Goal: Transaction & Acquisition: Purchase product/service

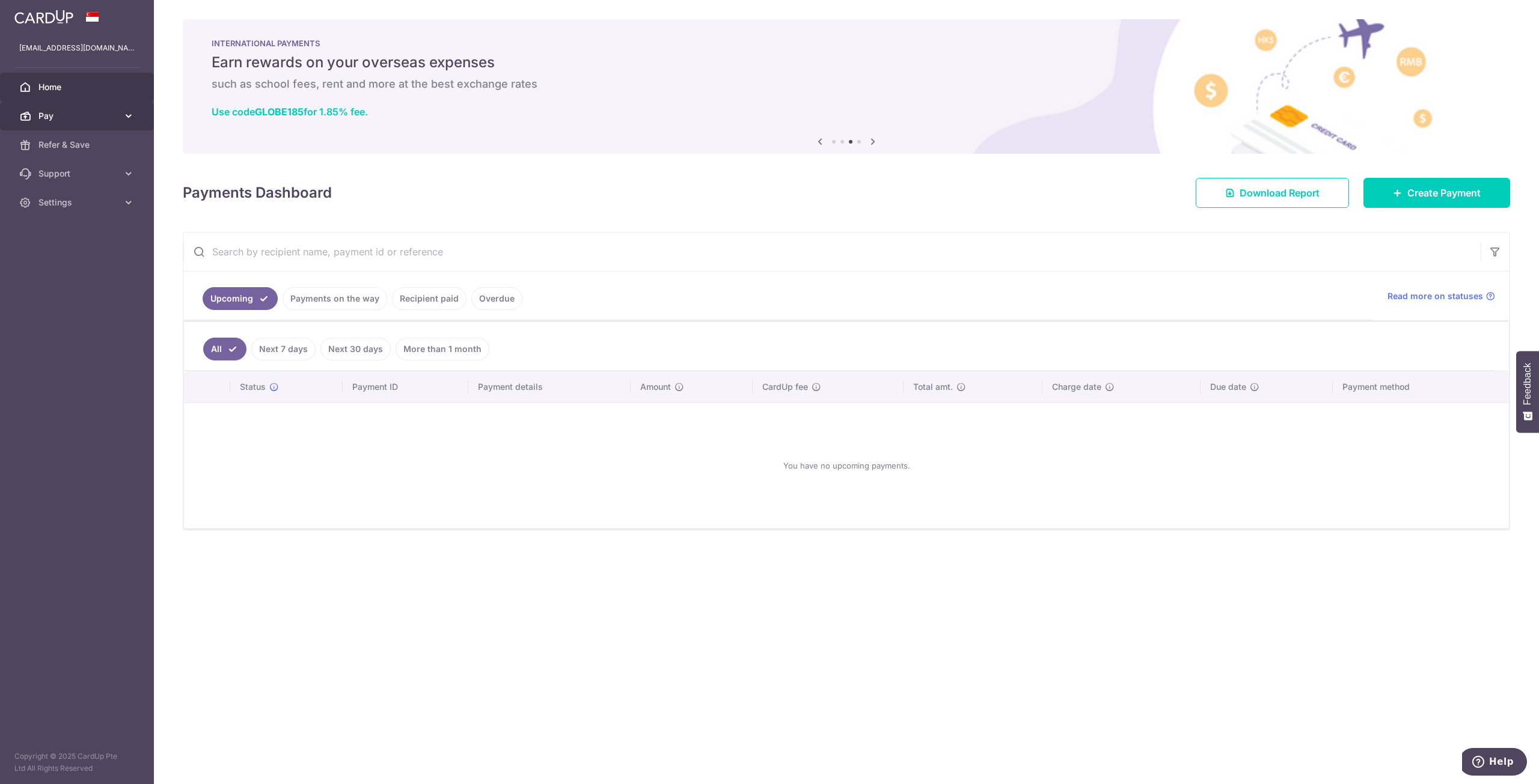
click at [107, 125] on link "Pay" at bounding box center [77, 116] width 154 height 29
click at [111, 151] on link "Payments" at bounding box center [77, 145] width 154 height 29
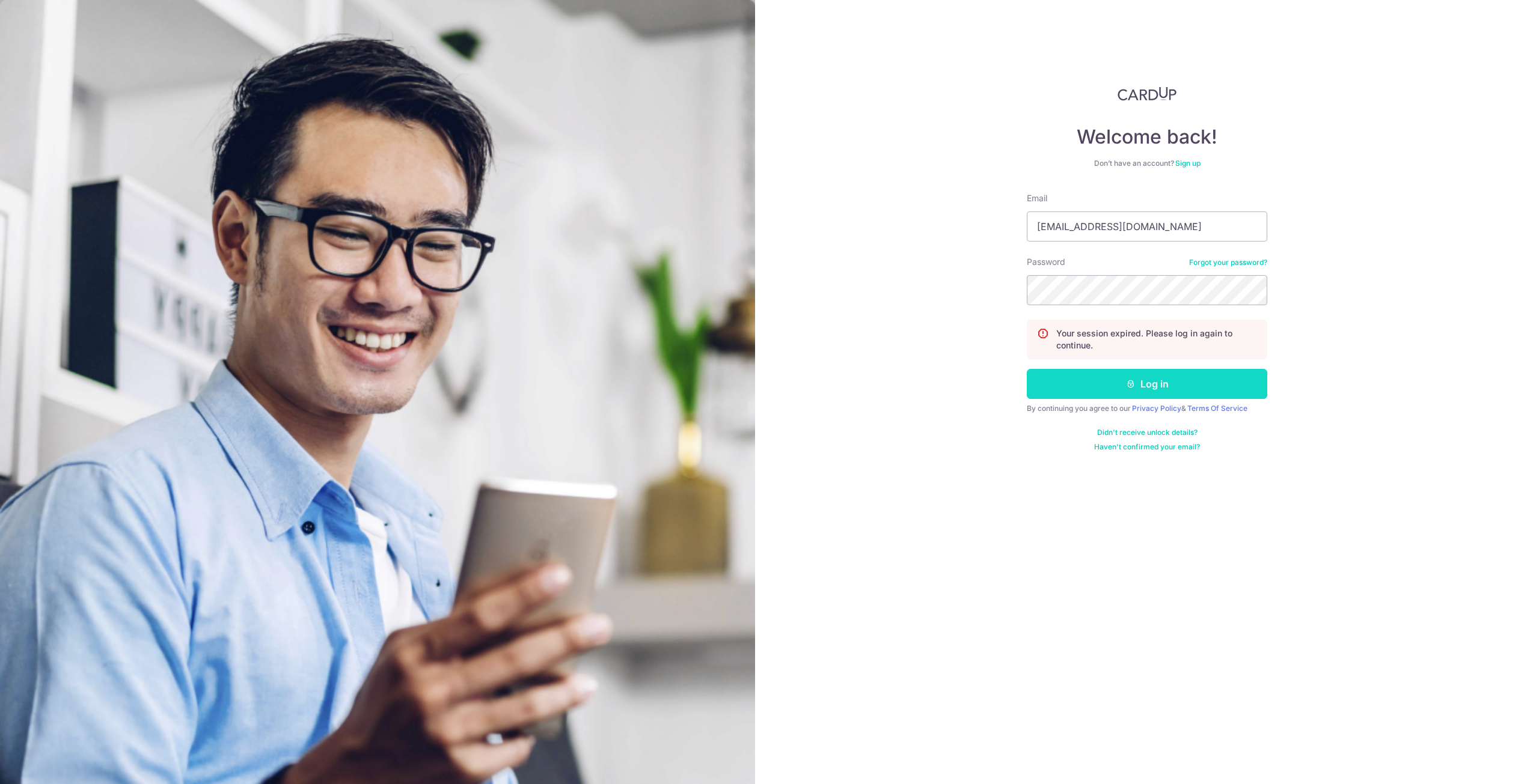
click at [1067, 376] on button "Log in" at bounding box center [1146, 384] width 241 height 30
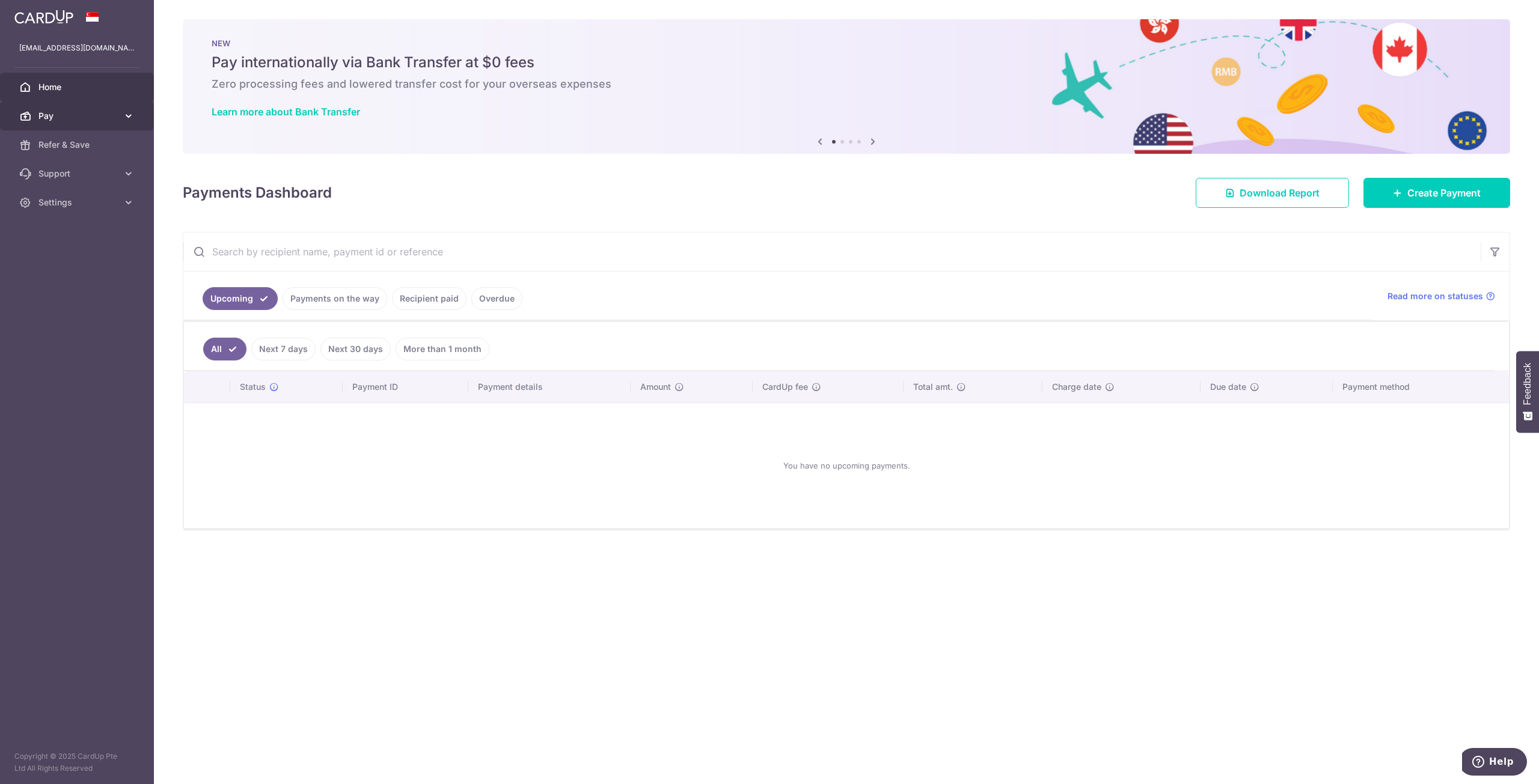
click at [79, 123] on link "Pay" at bounding box center [77, 116] width 154 height 29
click at [79, 154] on link "Payments" at bounding box center [77, 145] width 154 height 29
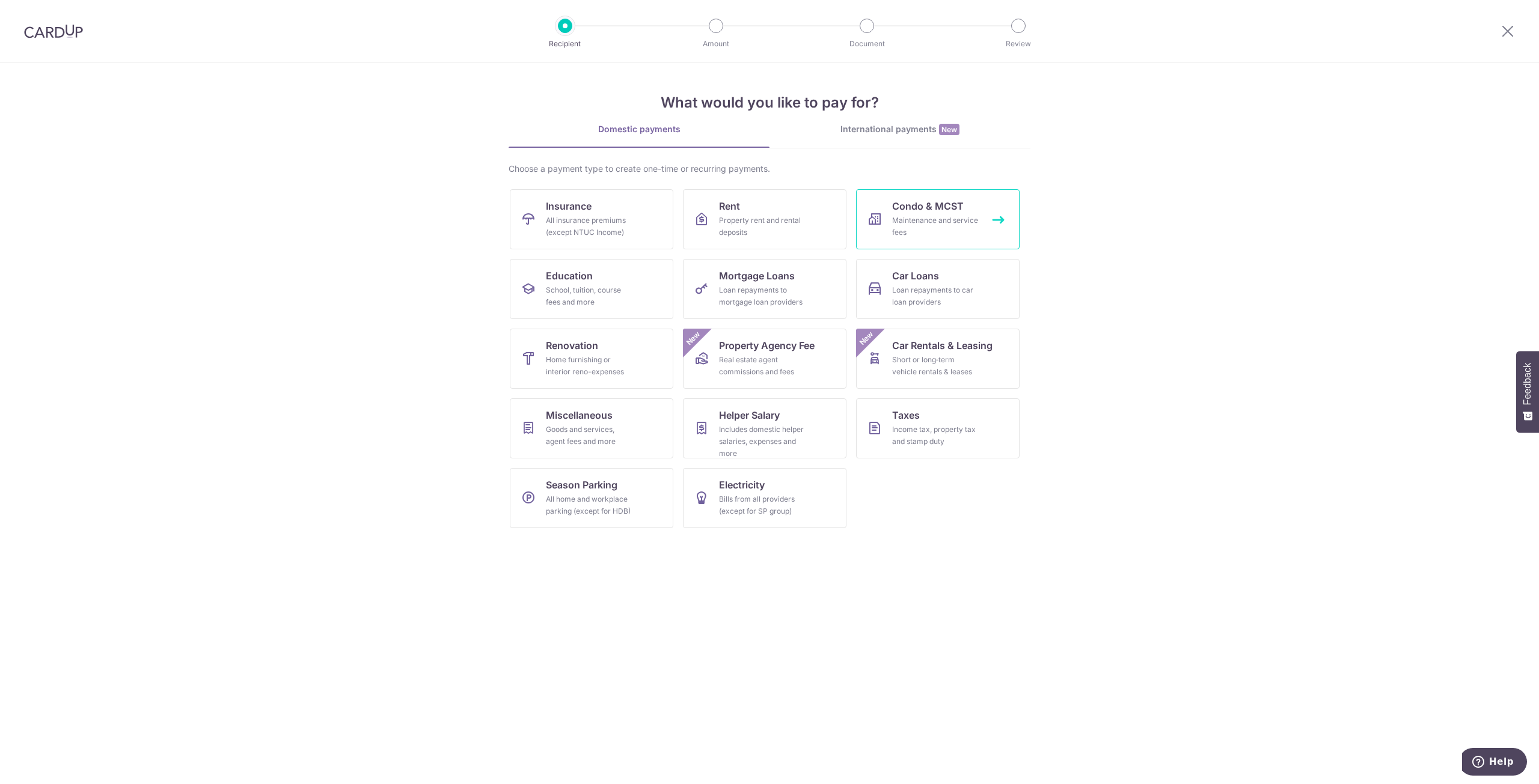
click at [920, 222] on div "Maintenance and service fees" at bounding box center [935, 226] width 86 height 24
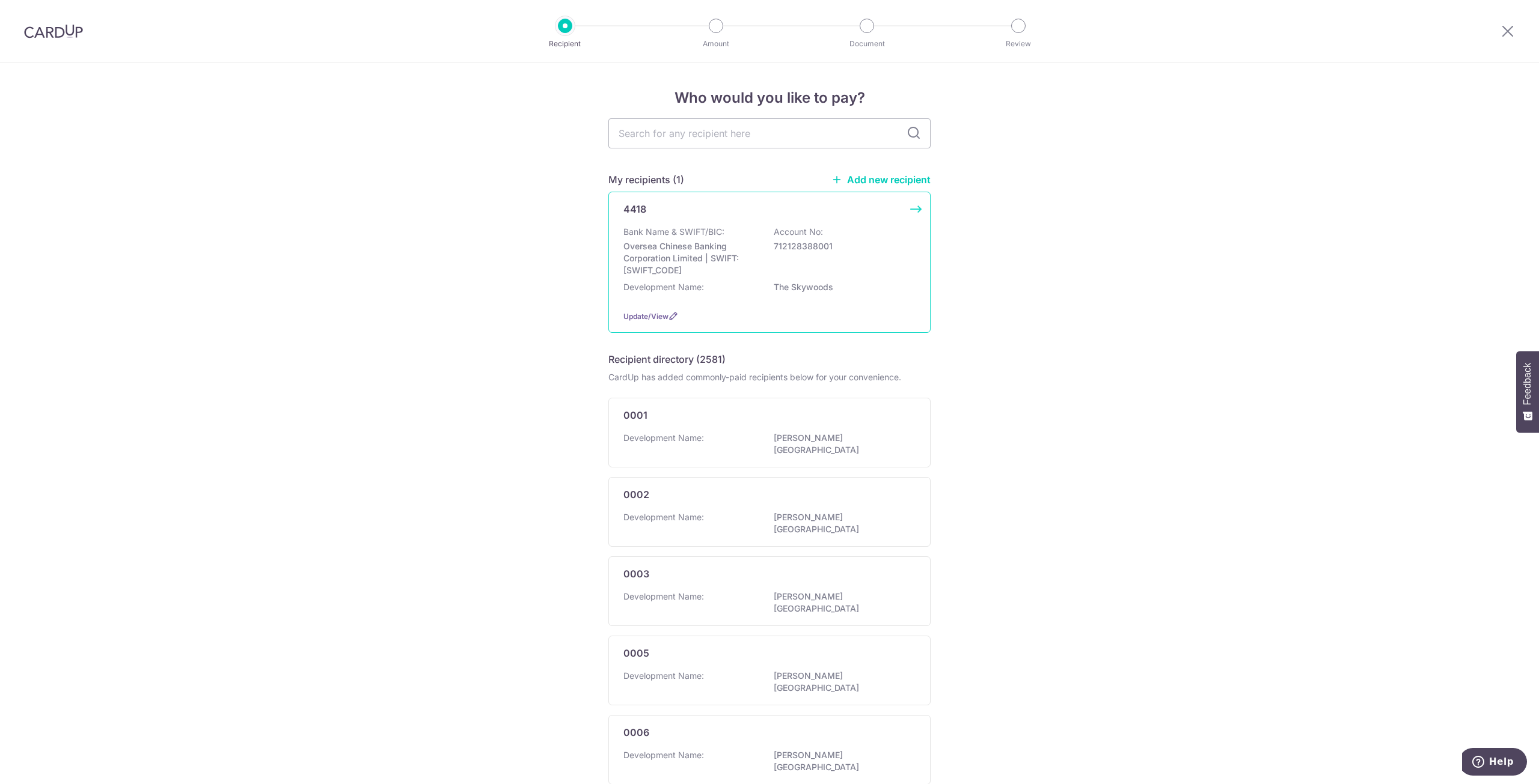
click at [800, 270] on div "Bank Name & SWIFT/BIC: Oversea Chinese Banking Corporation Limited | SWIFT: OCB…" at bounding box center [769, 251] width 292 height 50
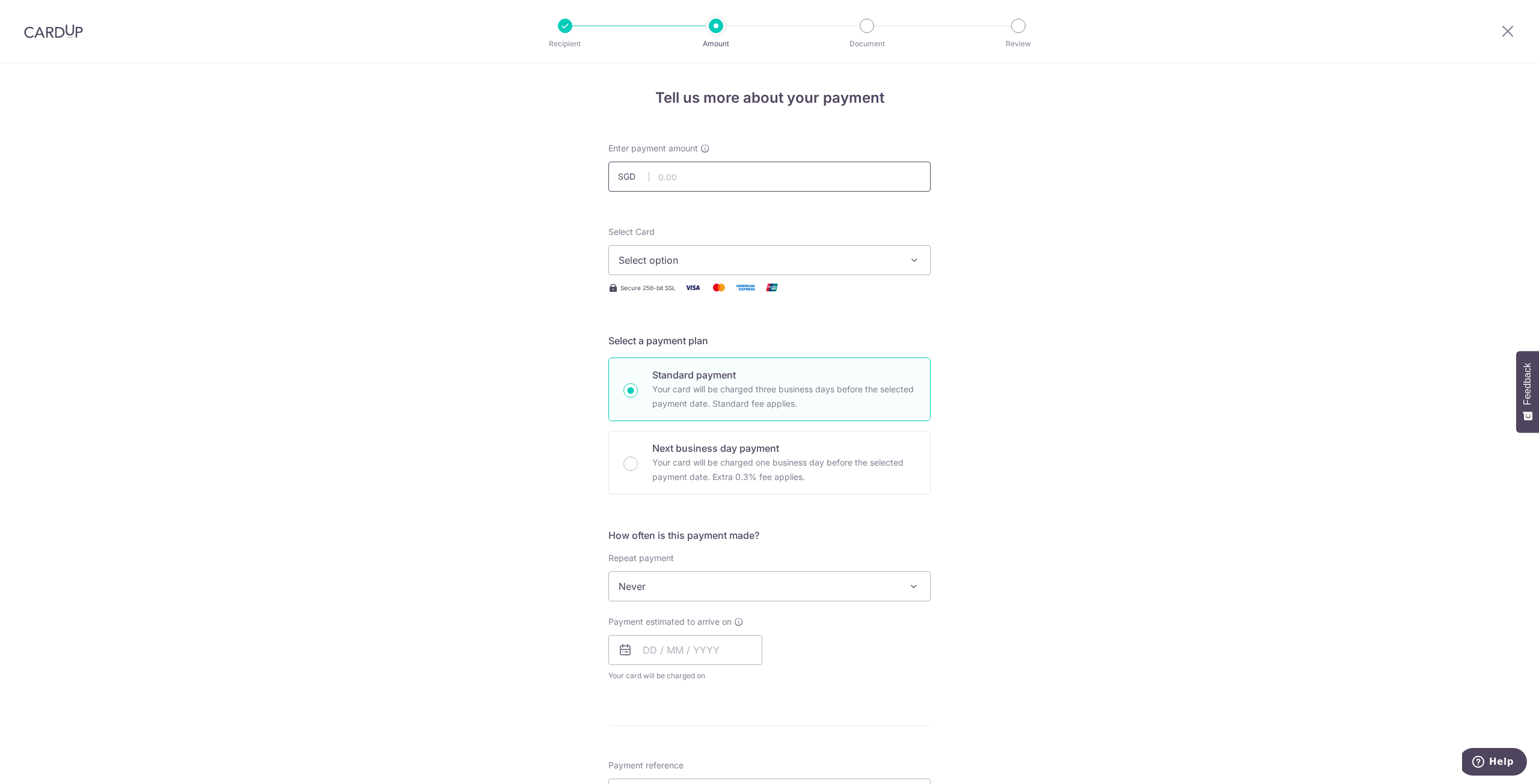
click at [806, 183] on input "text" at bounding box center [769, 177] width 322 height 30
type input "1,137.96"
click at [1102, 203] on div "Tell us more about your payment Enter payment amount SGD 1,137.96 1137.96 Selec…" at bounding box center [769, 606] width 1539 height 1087
click at [705, 255] on span "Select option" at bounding box center [759, 260] width 280 height 14
click at [707, 350] on span "**** 7658" at bounding box center [769, 345] width 301 height 14
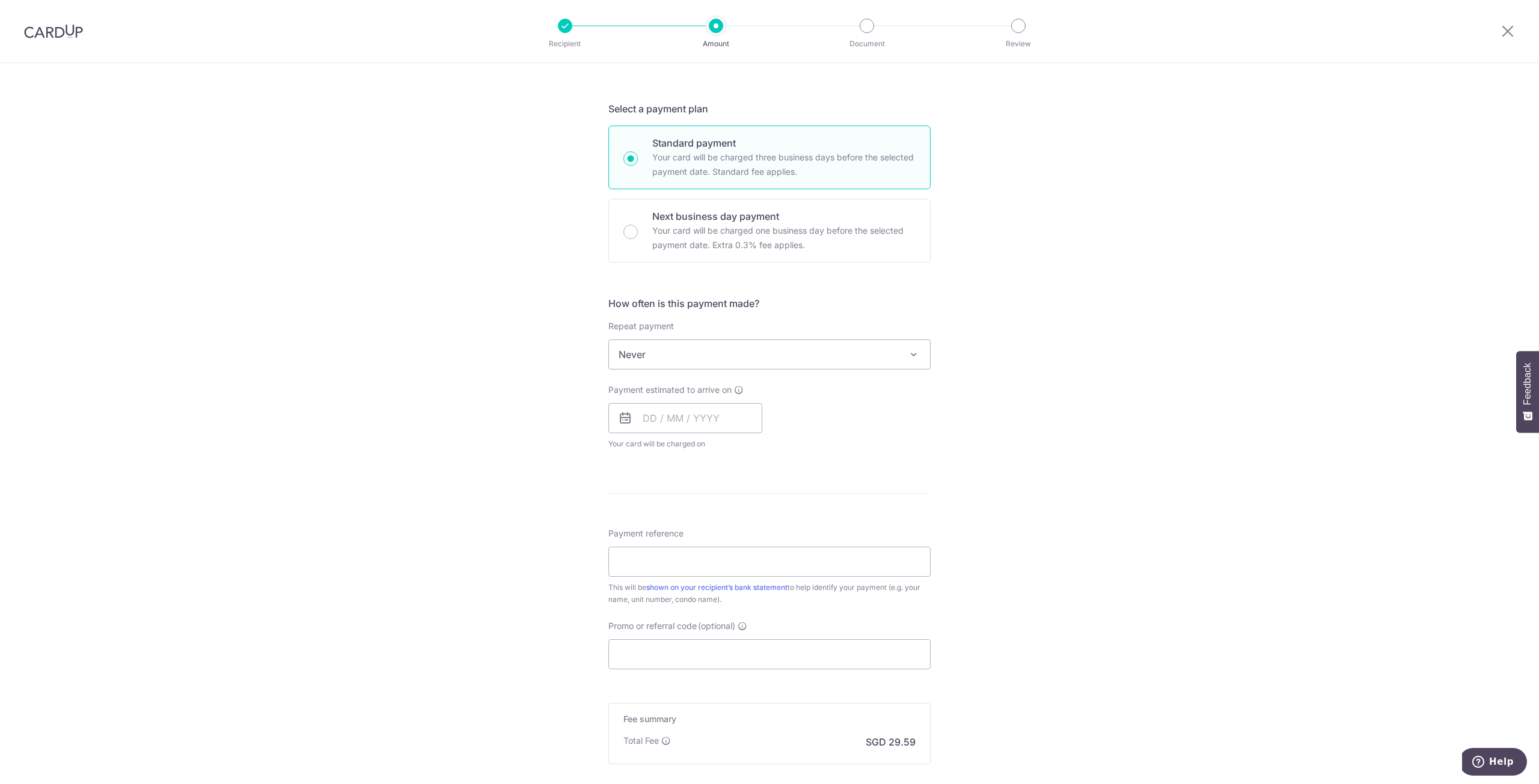
scroll to position [241, 0]
click at [696, 413] on input "text" at bounding box center [685, 410] width 154 height 30
click at [727, 515] on link "11" at bounding box center [729, 519] width 19 height 19
type input "11/09/2025"
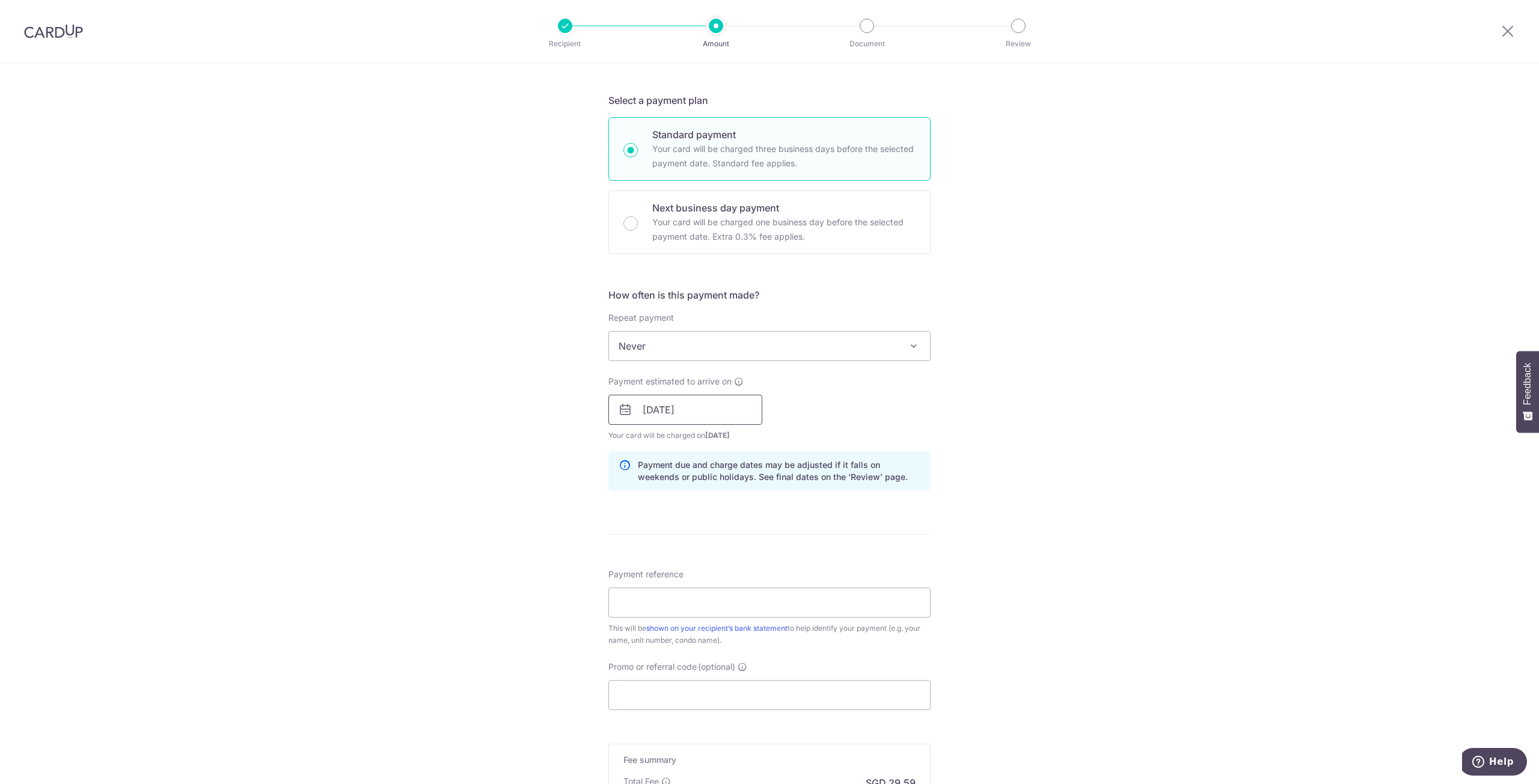
click at [686, 417] on input "11/09/2025" at bounding box center [685, 410] width 154 height 30
click at [728, 516] on link "11" at bounding box center [729, 519] width 19 height 19
click at [501, 471] on div "Tell us more about your payment Enter payment amount SGD 1,137.96 1137.96 Selec…" at bounding box center [769, 391] width 1539 height 1136
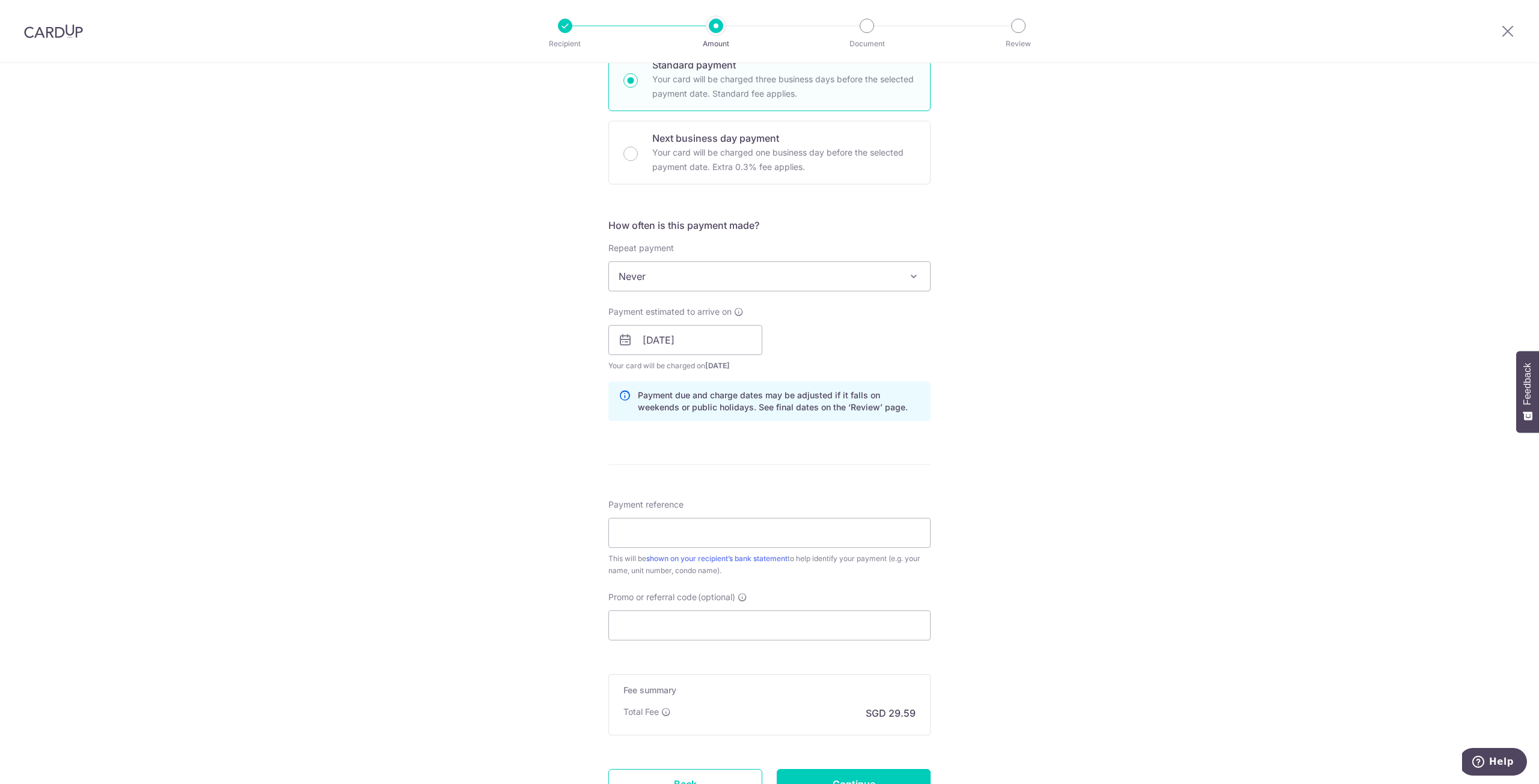
scroll to position [415, 0]
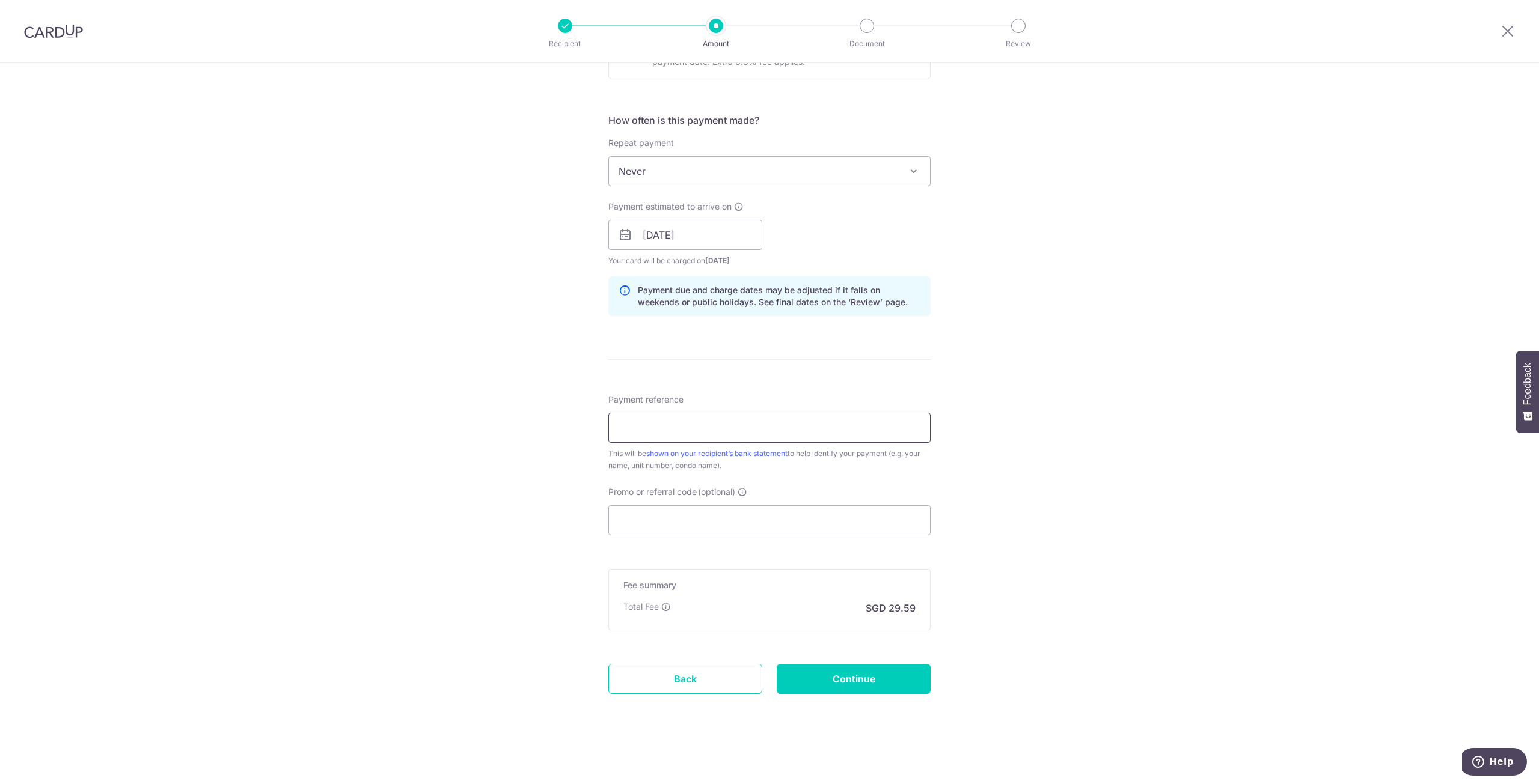
click at [631, 434] on input "Payment reference" at bounding box center [769, 428] width 322 height 30
type input "Blk 11 Unit 11-27 SWD403"
click at [508, 552] on div "Tell us more about your payment Enter payment amount SGD 1,137.96 1137.96 Selec…" at bounding box center [769, 216] width 1539 height 1136
click at [663, 518] on input "Promo or referral code (optional)" at bounding box center [769, 521] width 322 height 30
drag, startPoint x: 804, startPoint y: 507, endPoint x: 795, endPoint y: 512, distance: 10.3
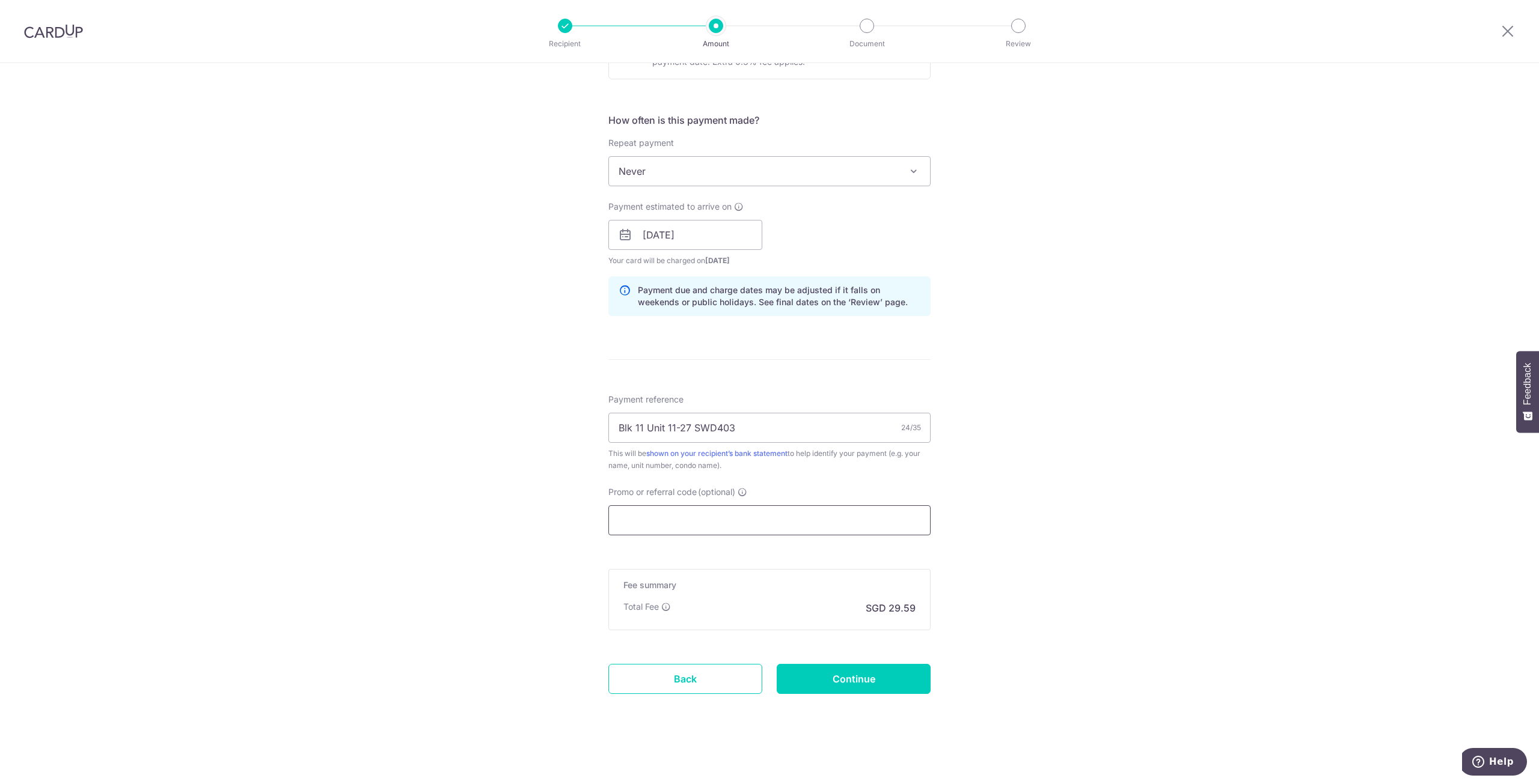
click at [795, 512] on input "Promo or referral code (optional)" at bounding box center [769, 521] width 322 height 30
paste input "OFF225"
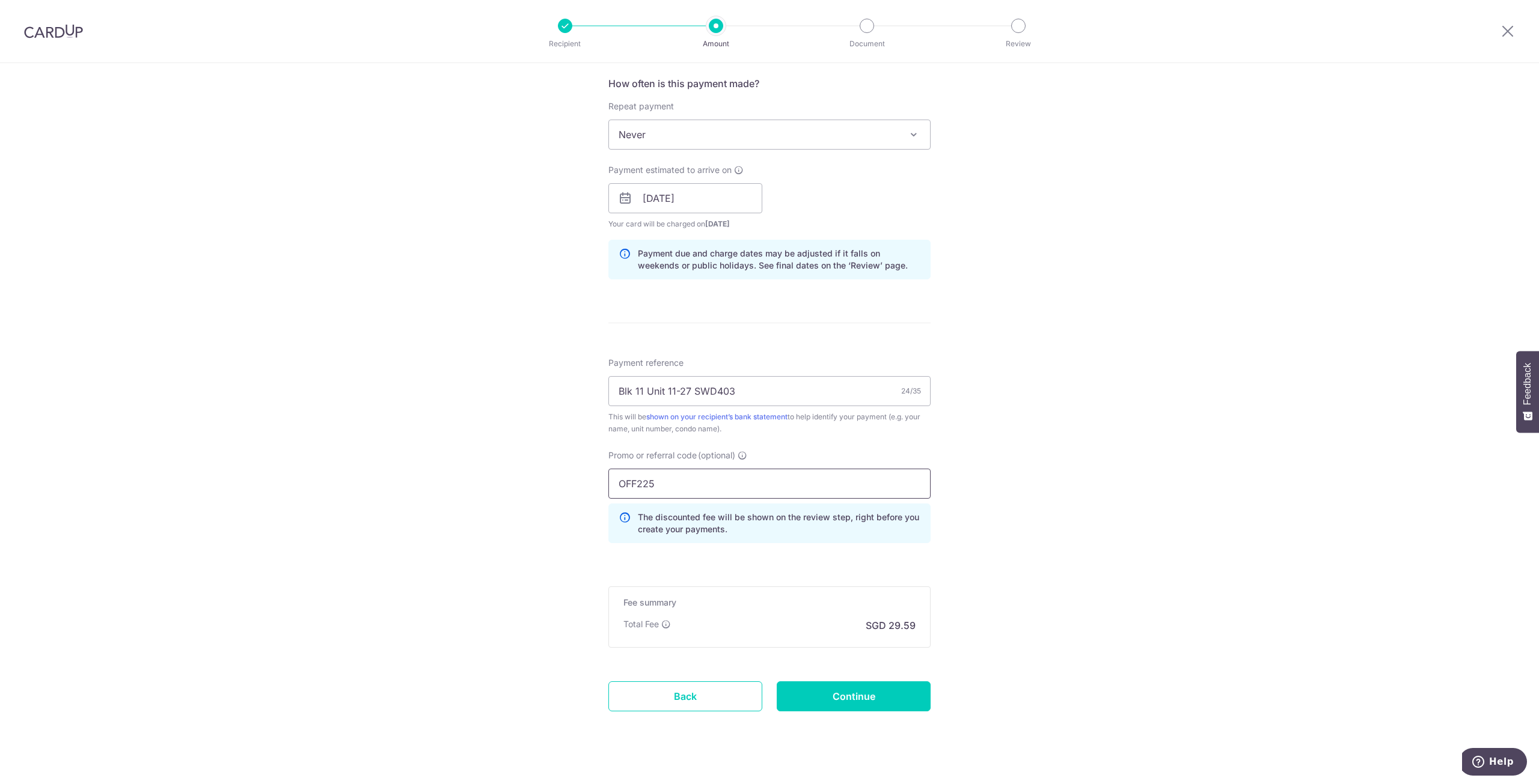
scroll to position [470, 0]
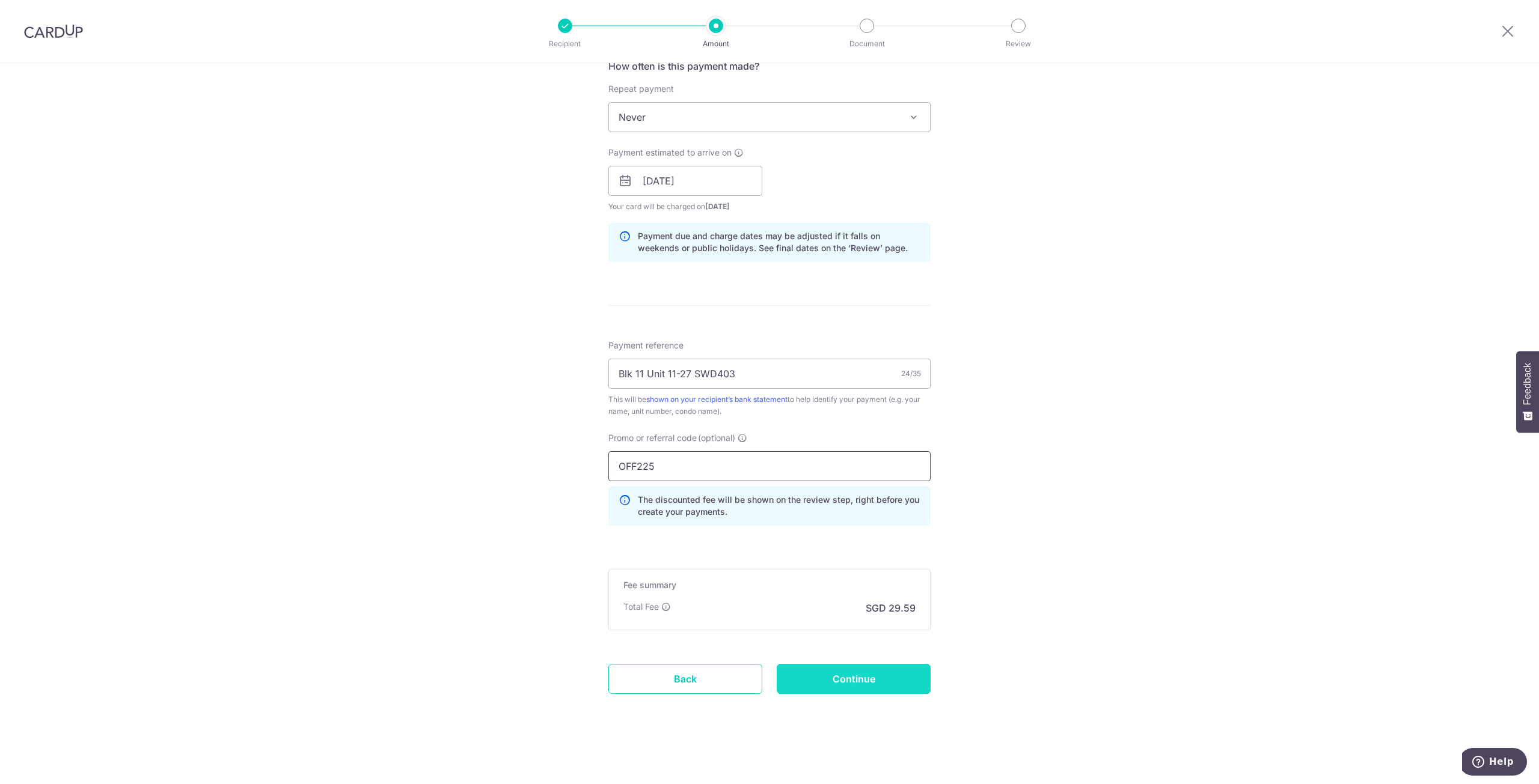
type input "OFF225"
click at [839, 680] on input "Continue" at bounding box center [853, 679] width 154 height 30
type input "Create Schedule"
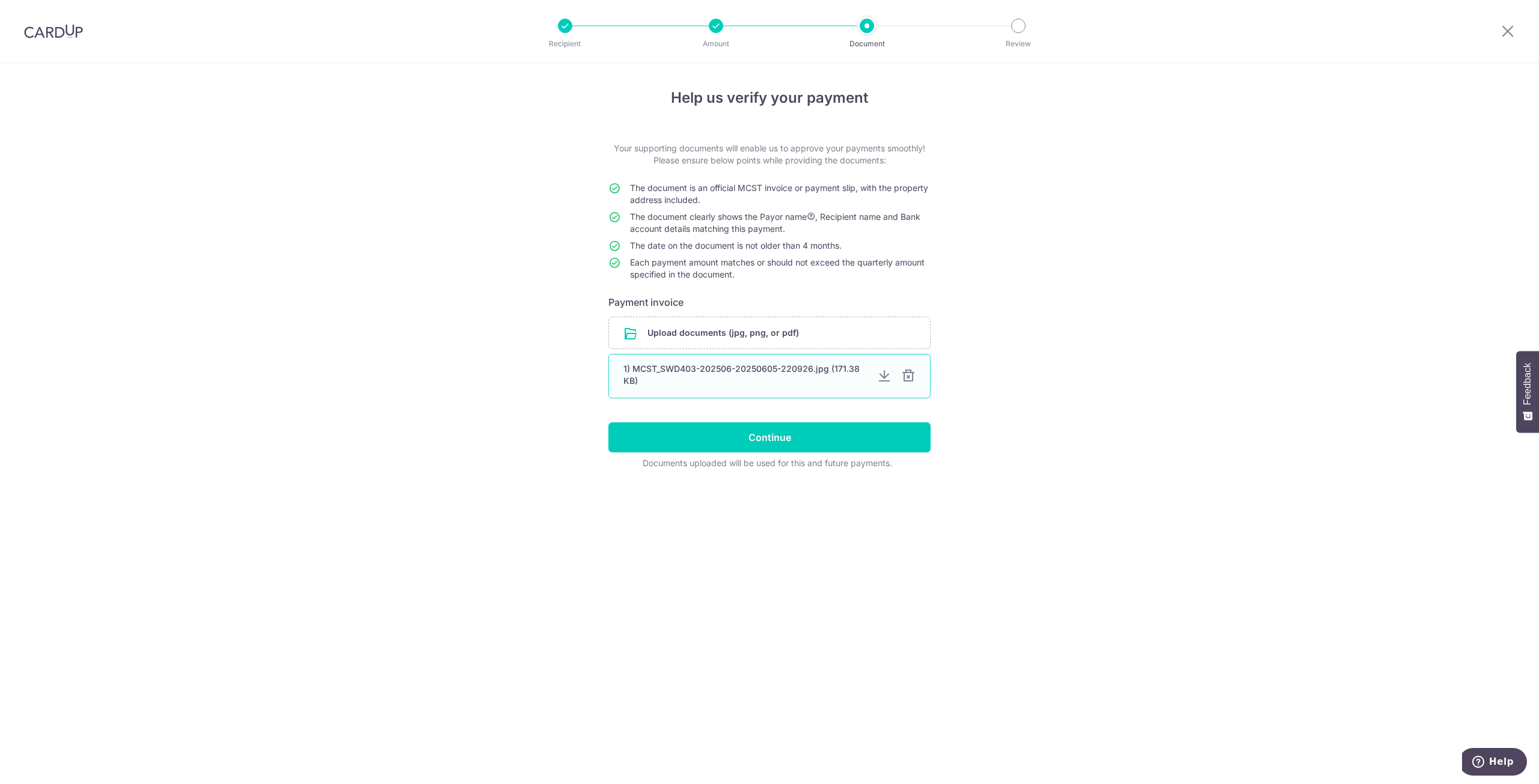
click at [908, 372] on div at bounding box center [908, 376] width 14 height 14
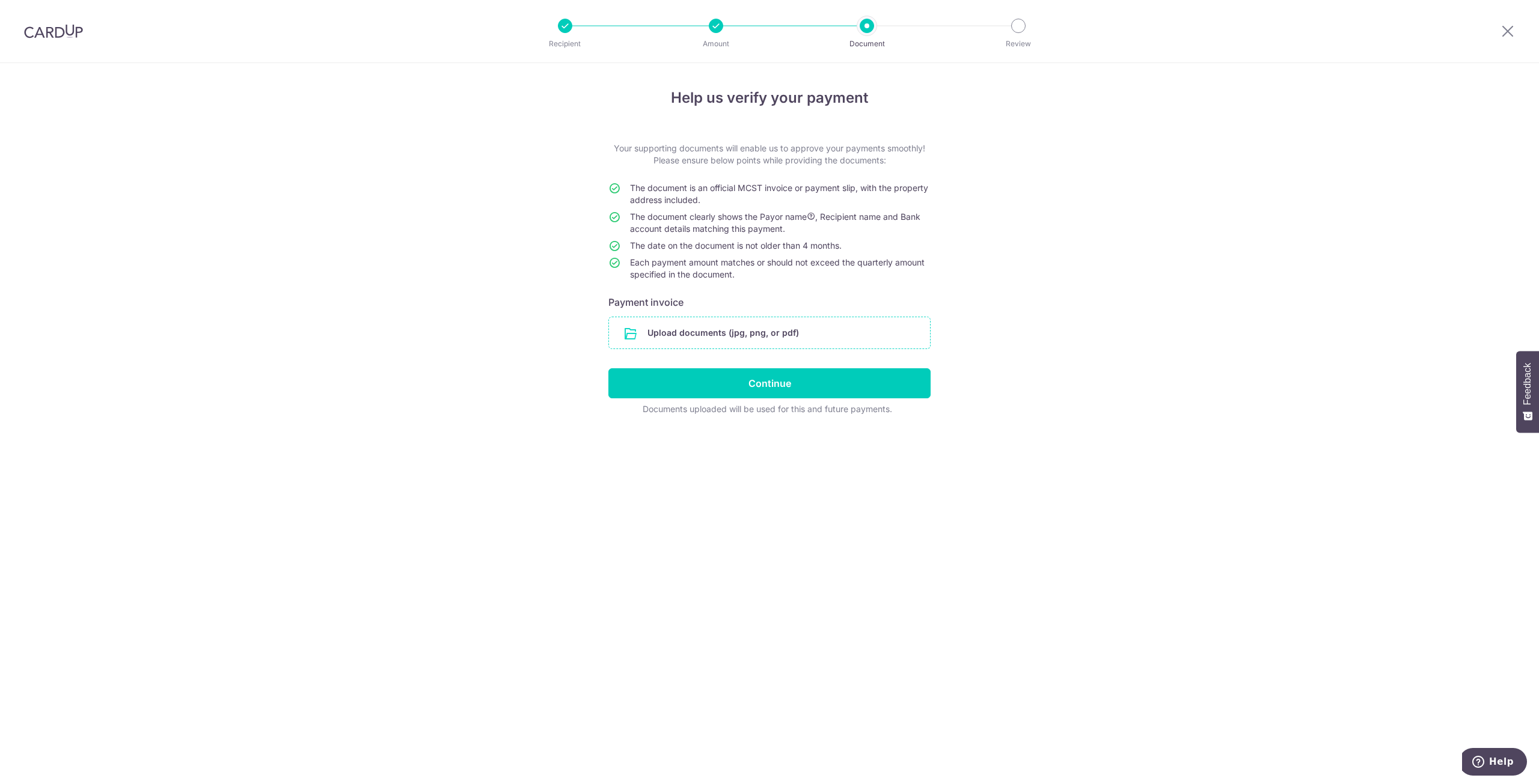
click at [835, 339] on input "file" at bounding box center [769, 332] width 321 height 31
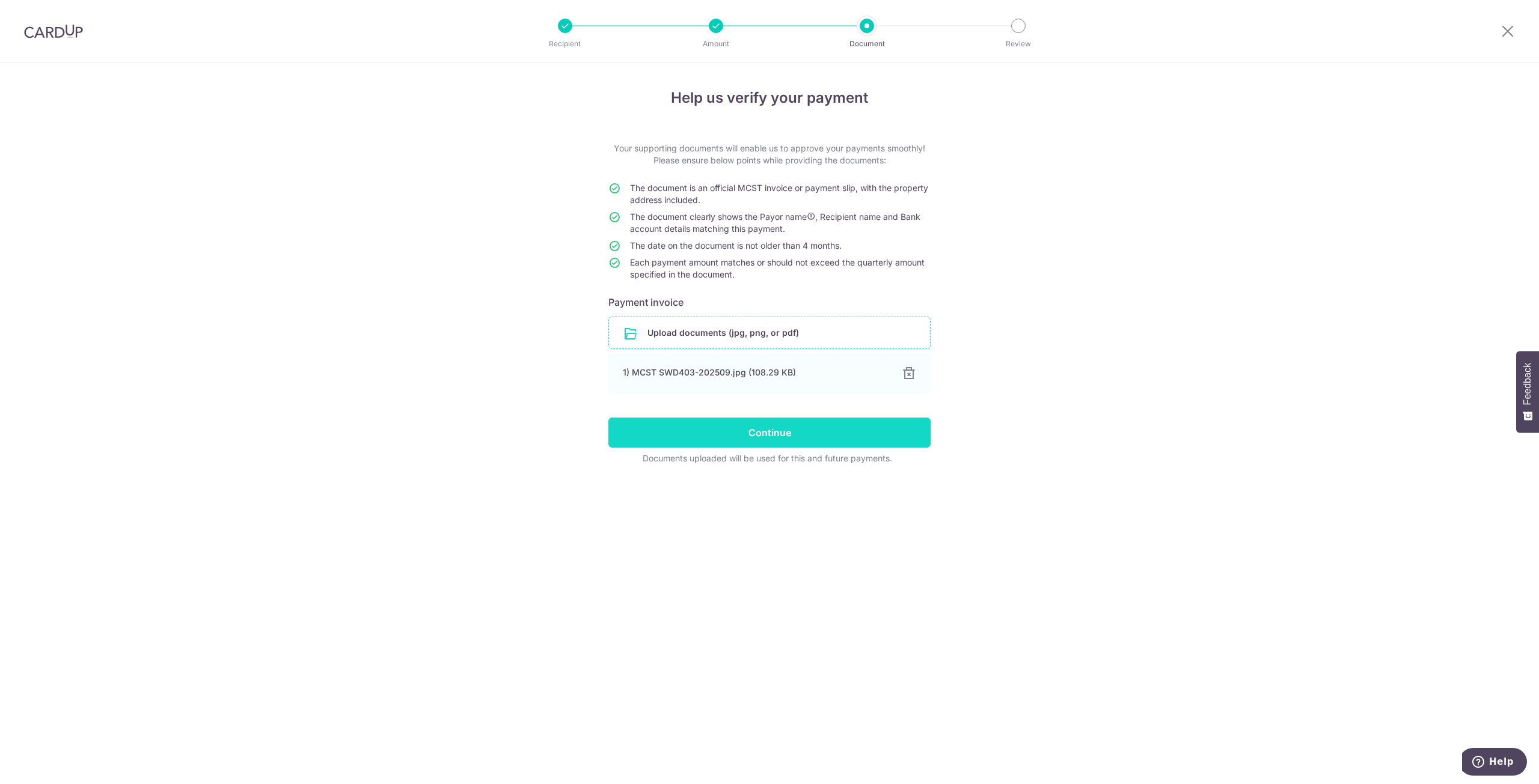
click at [749, 432] on input "Continue" at bounding box center [769, 433] width 322 height 30
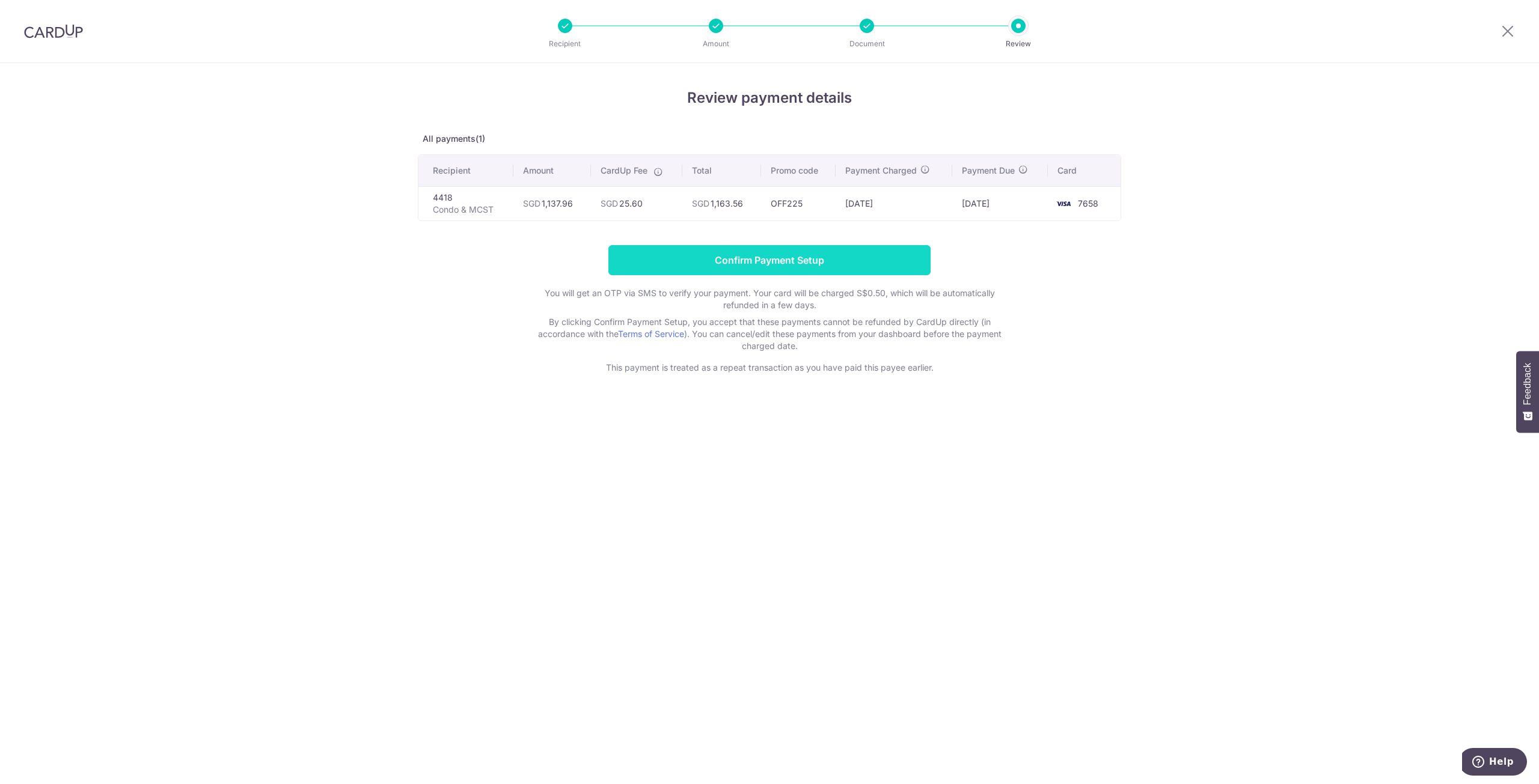
click at [763, 262] on input "Confirm Payment Setup" at bounding box center [769, 261] width 322 height 30
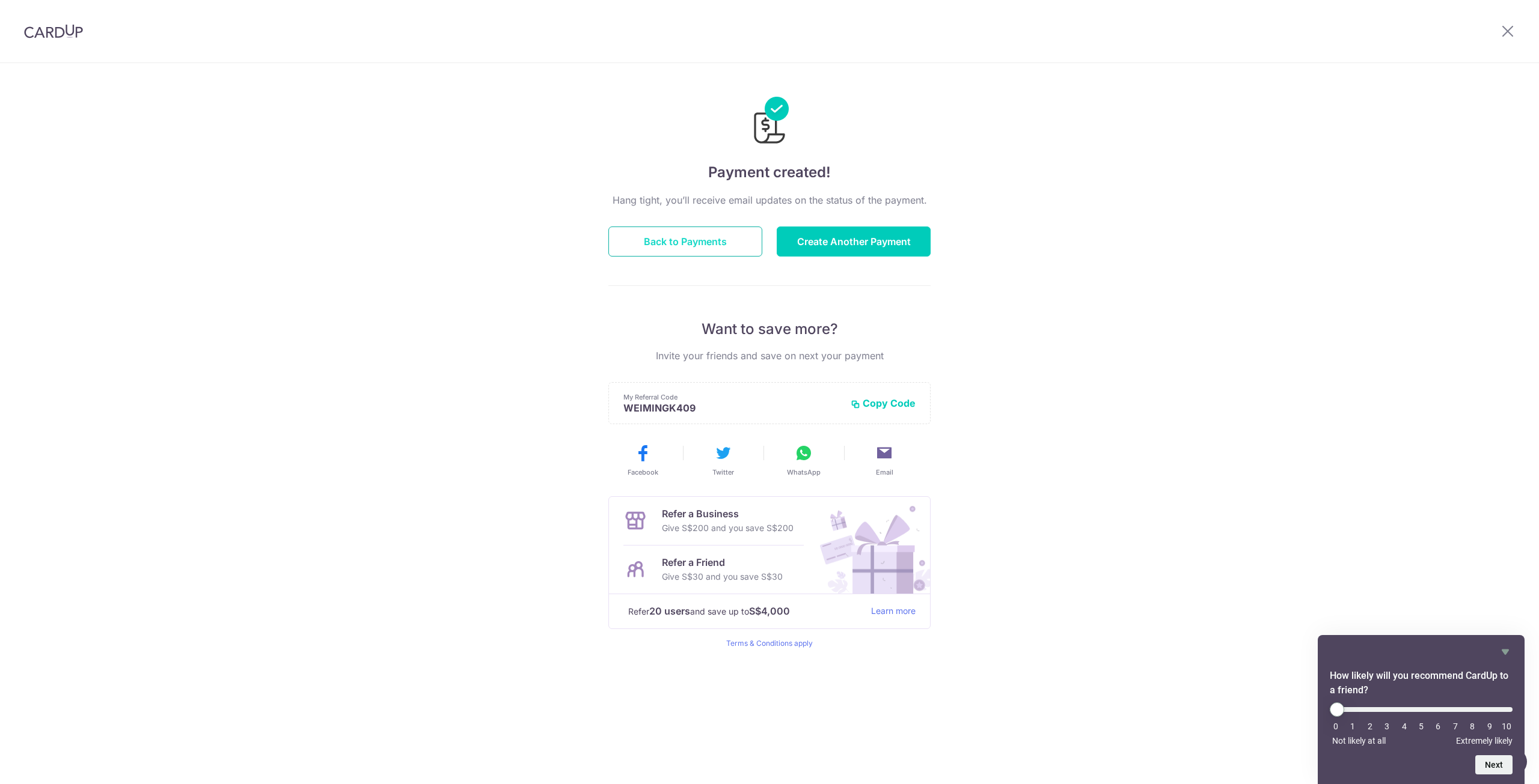
click at [677, 243] on button "Back to Payments" at bounding box center [685, 241] width 154 height 30
